Goal: Task Accomplishment & Management: Manage account settings

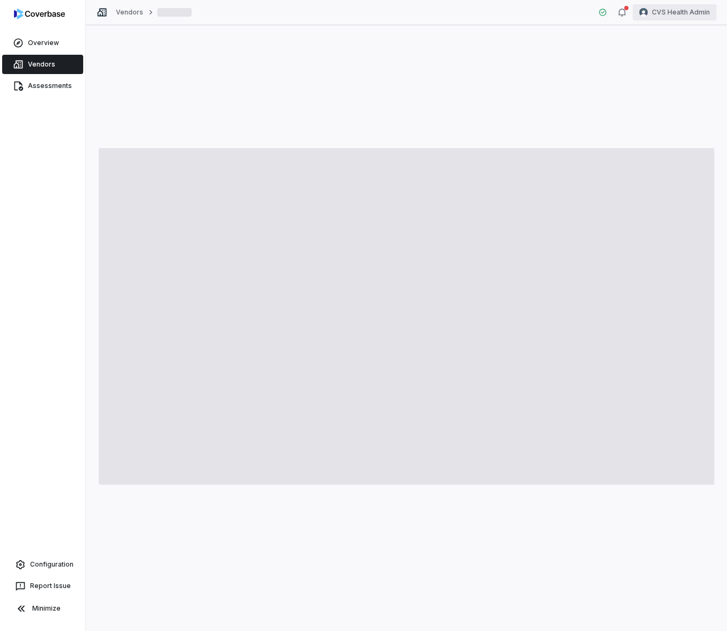
click at [674, 12] on html "Overview Vendors Assessments Configuration Report Issue Minimize Vendors CVS He…" at bounding box center [363, 315] width 727 height 631
click at [665, 104] on div "Log out" at bounding box center [671, 98] width 82 height 17
